Goal: Find specific page/section: Find specific page/section

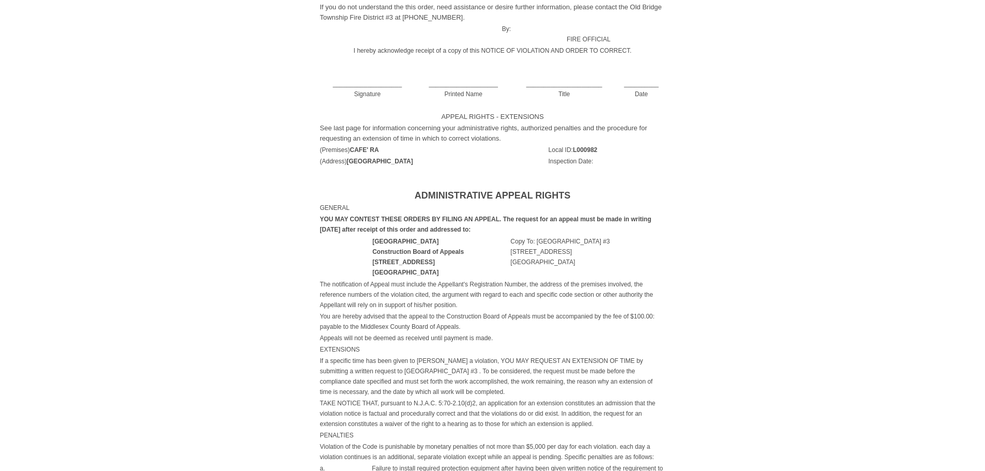
scroll to position [379, 0]
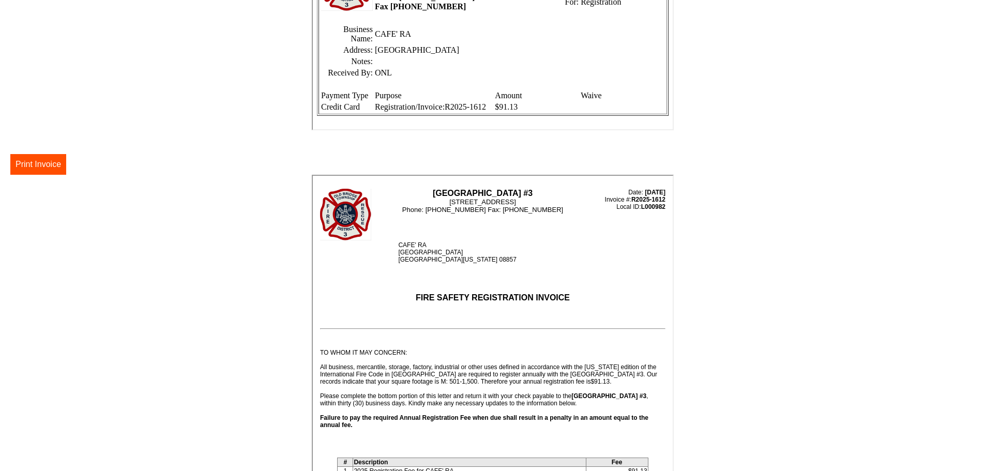
scroll to position [117, 0]
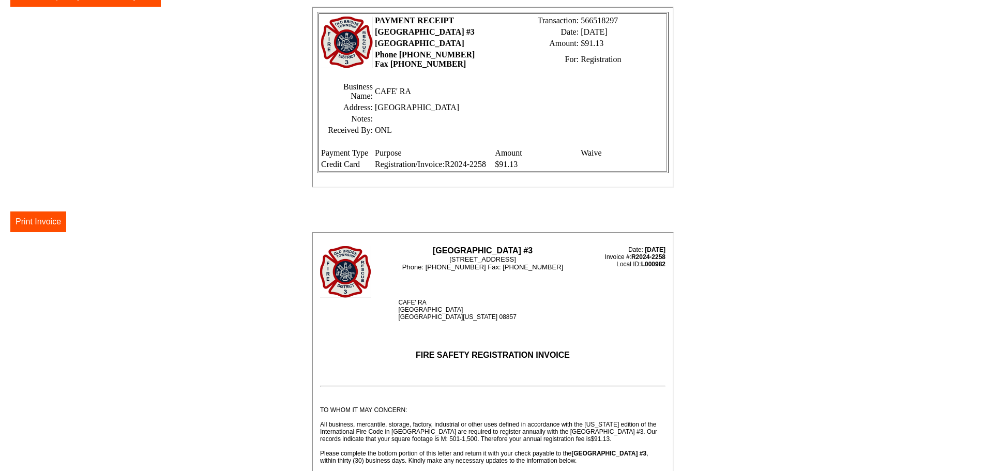
scroll to position [117, 0]
